Goal: Check status: Check status

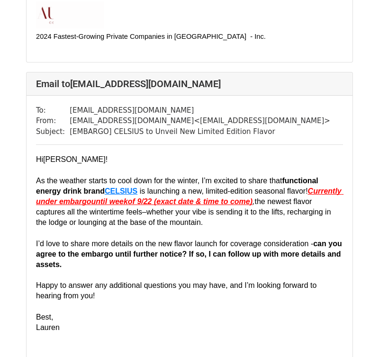
scroll to position [440, 0]
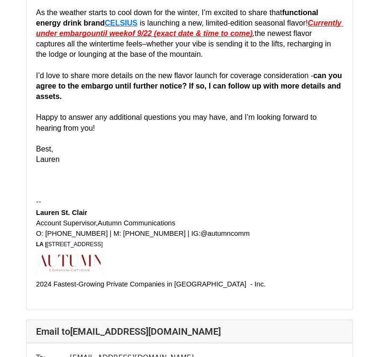
scroll to position [7732, 0]
